Goal: Navigation & Orientation: Find specific page/section

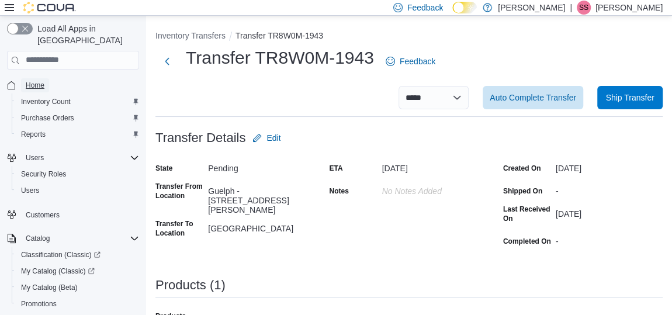
click at [42, 78] on span "Home" at bounding box center [35, 85] width 19 height 14
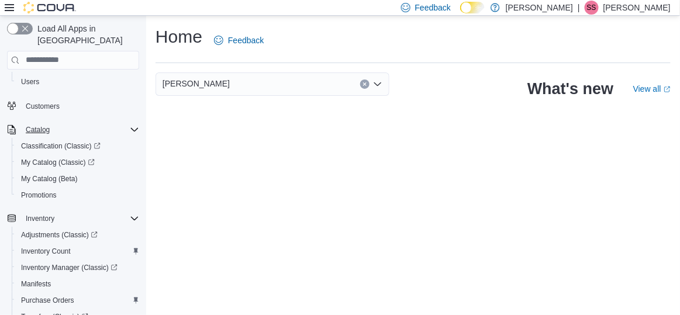
scroll to position [212, 0]
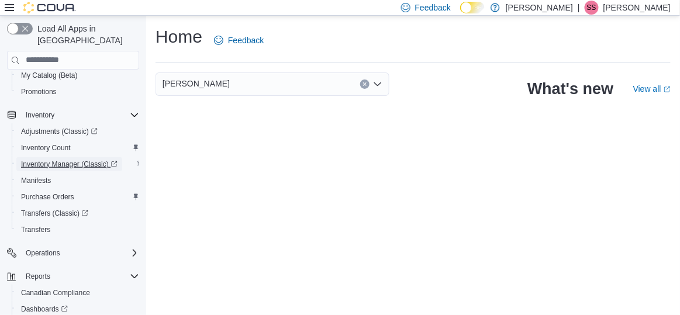
click at [70, 157] on span "Inventory Manager (Classic)" at bounding box center [69, 164] width 96 height 14
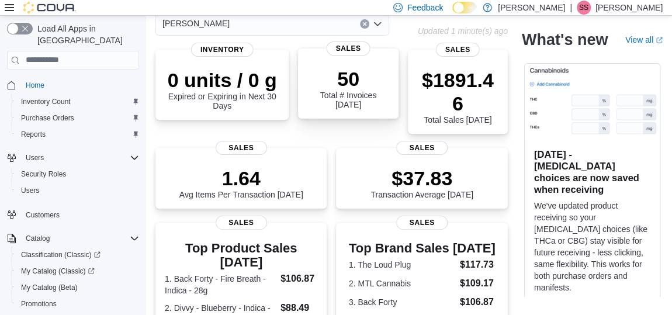
scroll to position [170, 0]
